Goal: Transaction & Acquisition: Purchase product/service

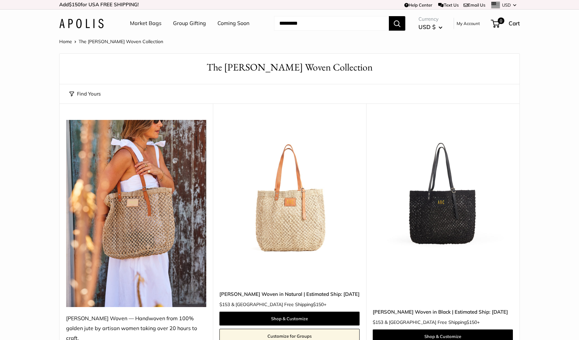
click at [156, 23] on link "Market Bags" at bounding box center [146, 23] width 32 height 10
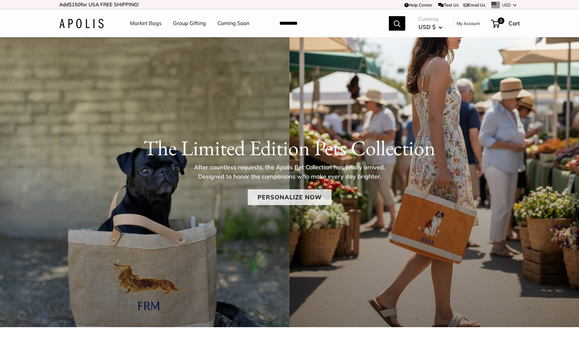
click at [288, 200] on link "Personalize Now" at bounding box center [290, 197] width 84 height 16
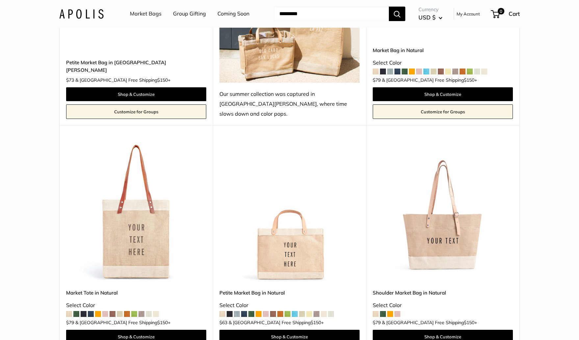
scroll to position [1382, 0]
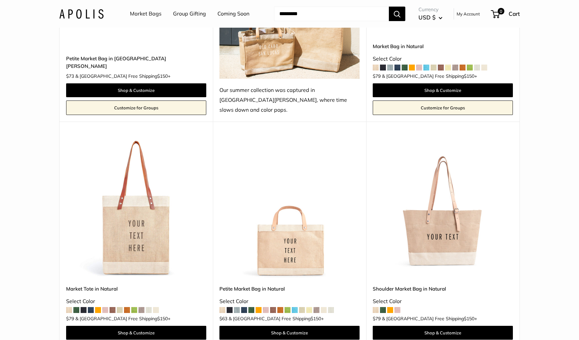
click at [390, 307] on span at bounding box center [390, 310] width 6 height 6
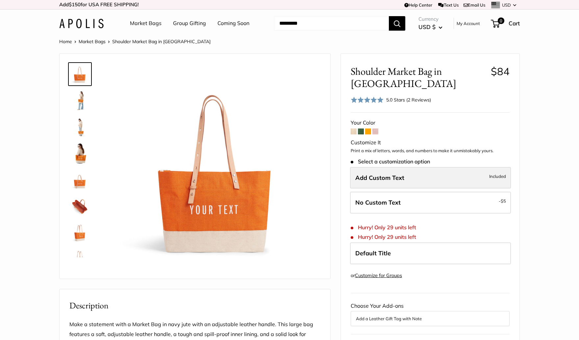
click at [404, 174] on span "Add Custom Text" at bounding box center [380, 178] width 49 height 8
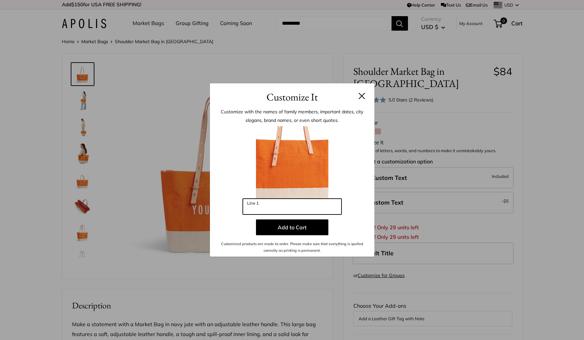
click at [263, 208] on input "Line 1" at bounding box center [292, 207] width 99 height 16
type input "******"
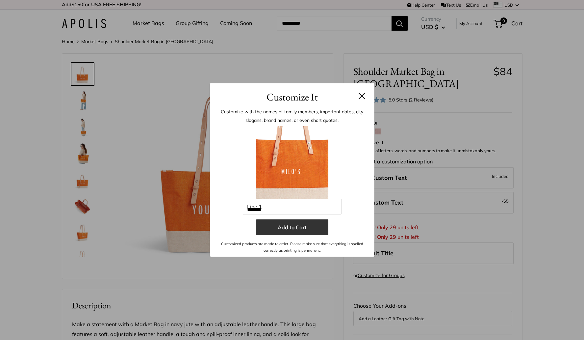
click at [289, 227] on button "Add to Cart" at bounding box center [292, 227] width 72 height 16
